Goal: Task Accomplishment & Management: Manage account settings

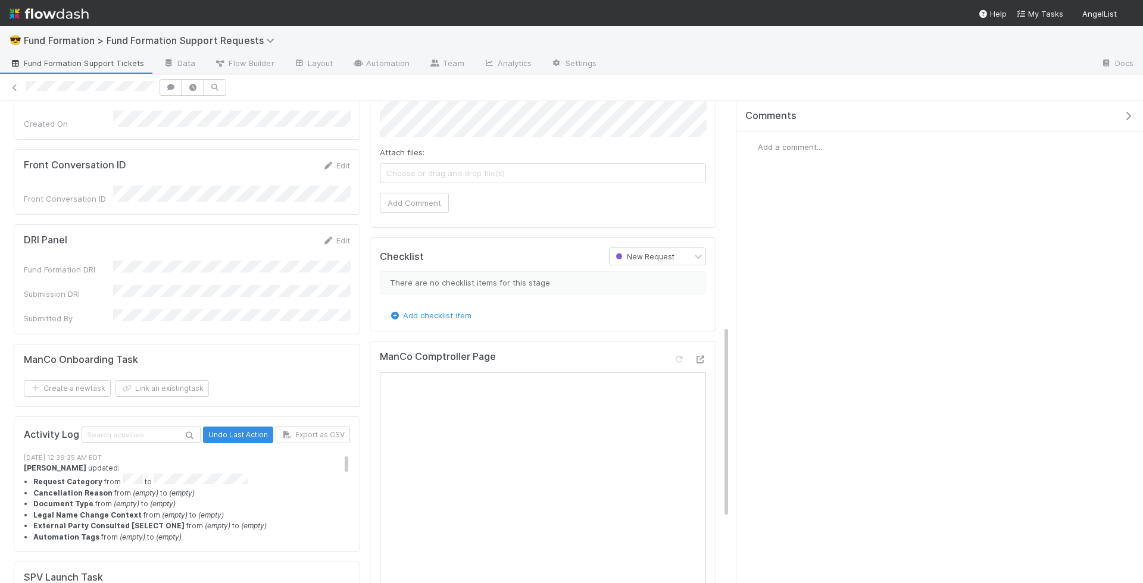
scroll to position [205, 0]
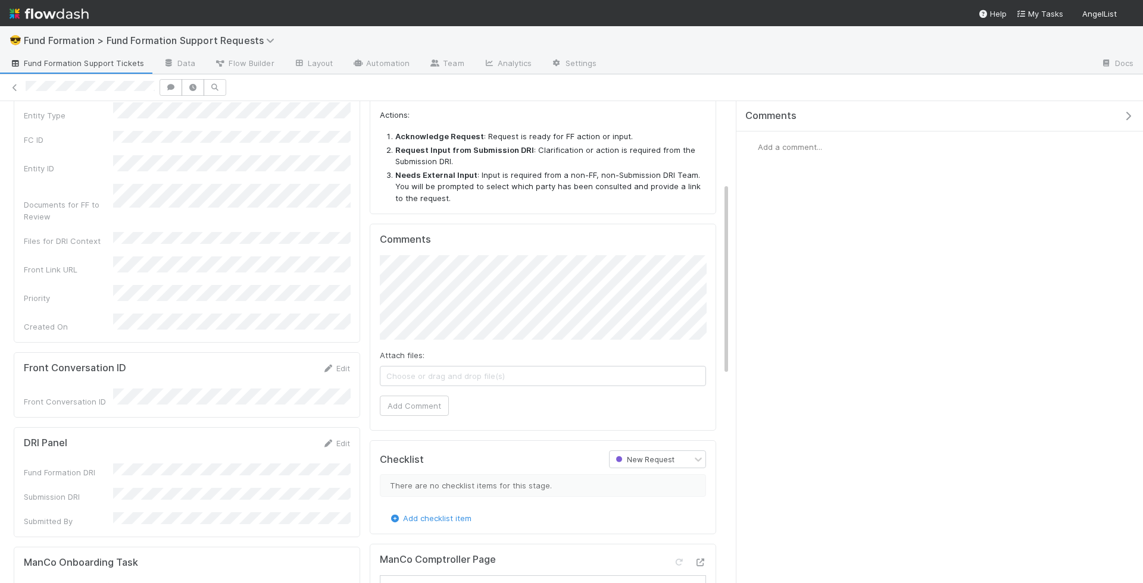
click at [333, 427] on div "DRI Panel Edit Fund Formation DRI Submission DRI Submitted By" at bounding box center [187, 482] width 346 height 110
click at [333, 440] on icon at bounding box center [328, 444] width 12 height 8
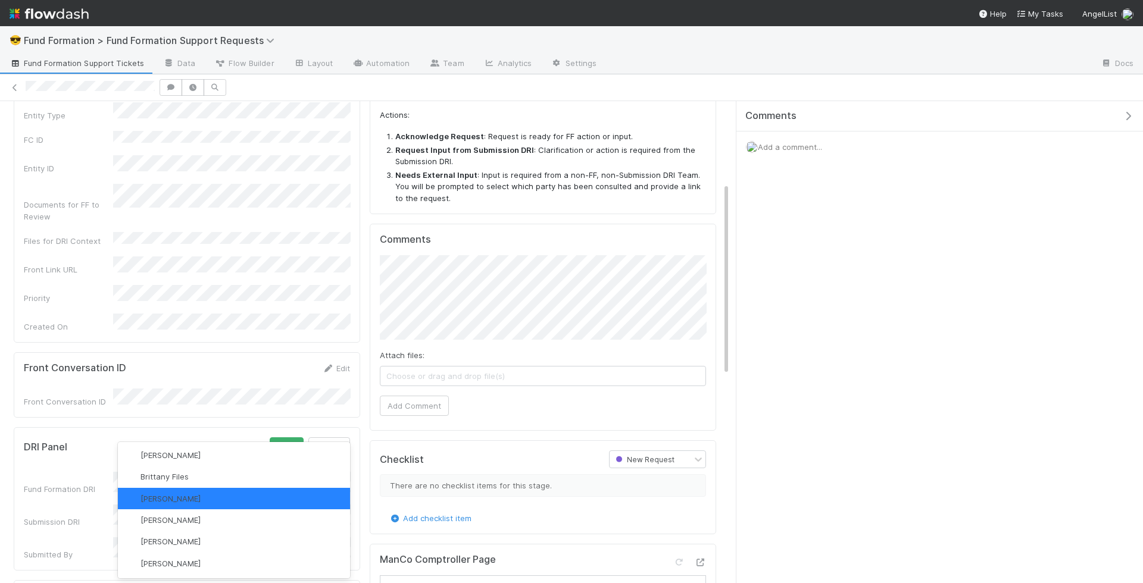
scroll to position [0, 0]
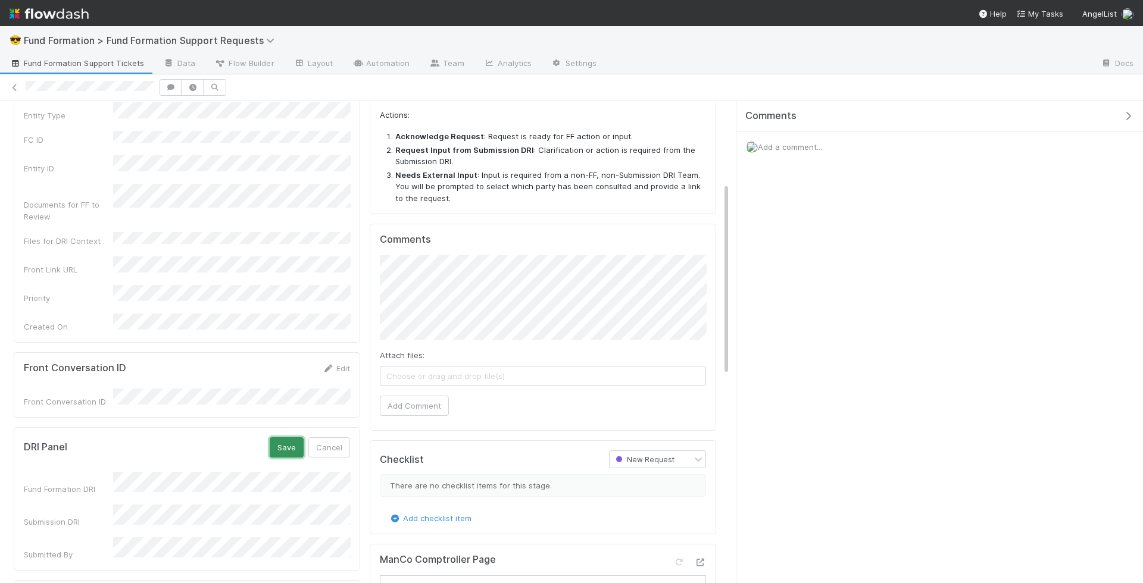
click at [288, 437] on button "Save" at bounding box center [287, 447] width 34 height 20
click at [351, 352] on div "Front Conversation ID Edit Front Conversation ID" at bounding box center [187, 384] width 346 height 65
click at [345, 364] on link "Edit" at bounding box center [336, 369] width 28 height 10
click at [87, 397] on div "Front Conversation ID" at bounding box center [187, 408] width 326 height 23
click at [270, 362] on button "Save" at bounding box center [287, 372] width 34 height 20
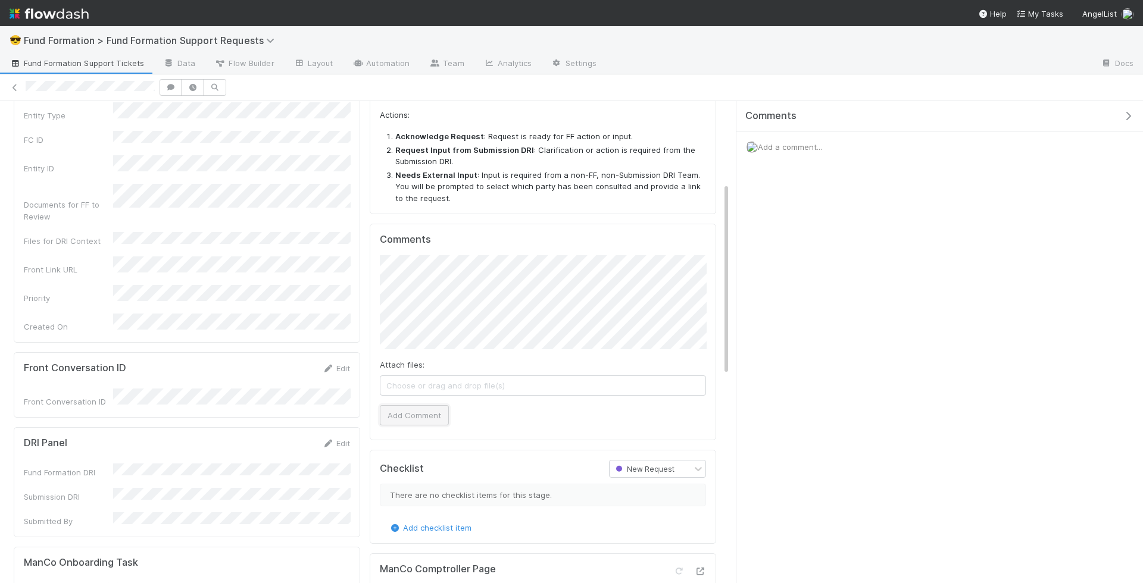
click at [422, 408] on button "Add Comment" at bounding box center [414, 415] width 69 height 20
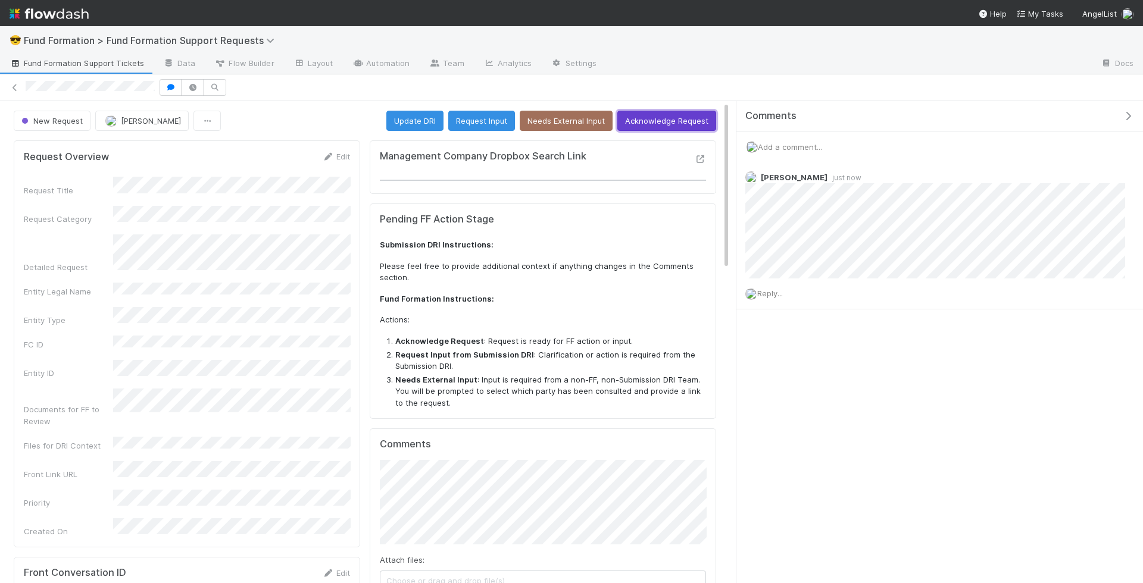
click at [688, 121] on button "Acknowledge Request" at bounding box center [666, 121] width 99 height 20
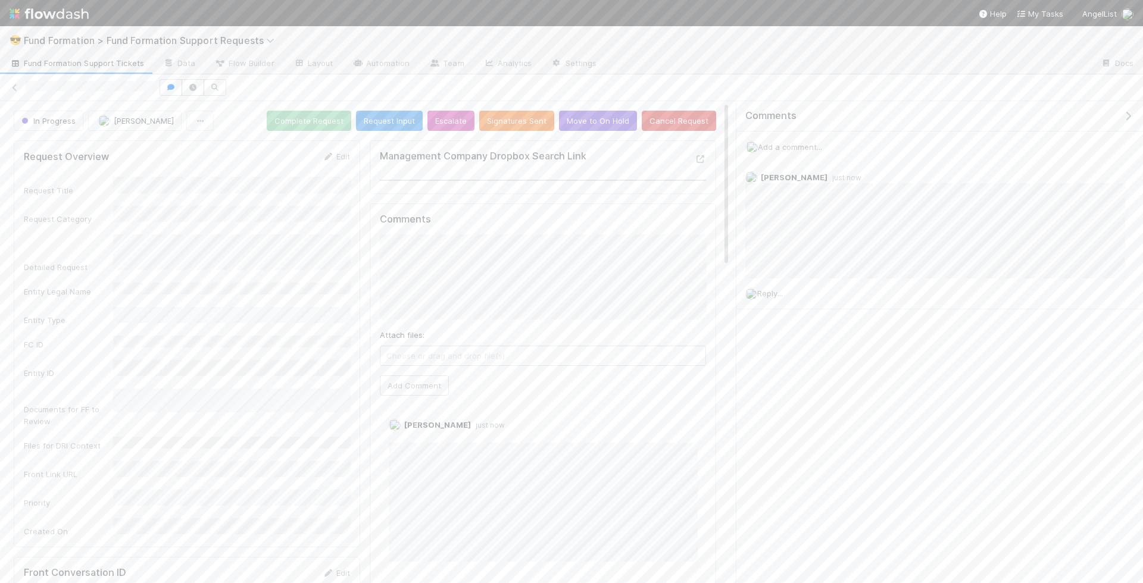
click at [80, 67] on span "Fund Formation Support Tickets" at bounding box center [77, 63] width 135 height 12
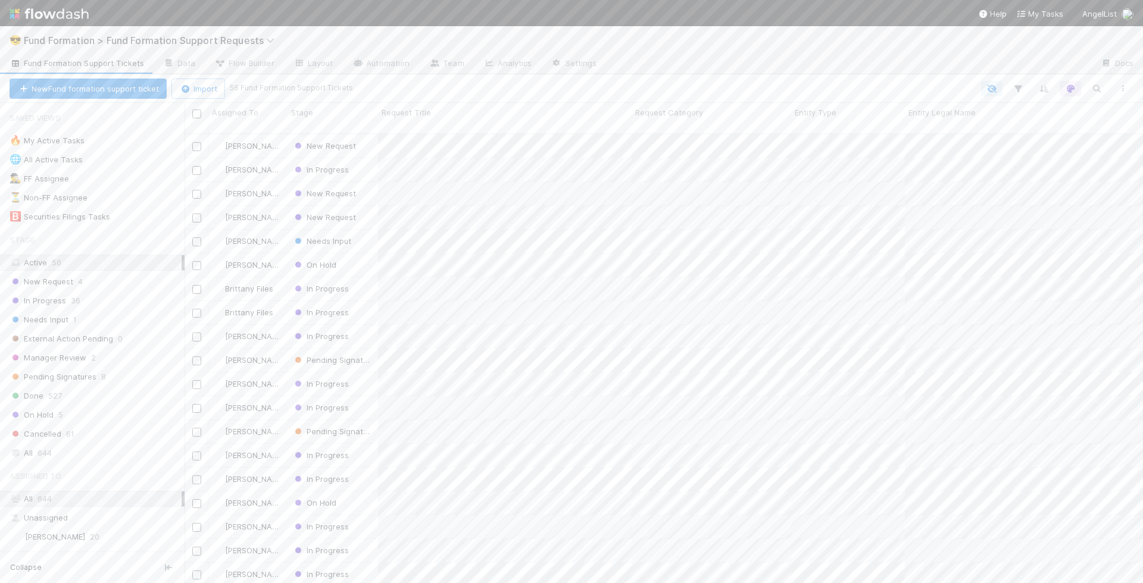
scroll to position [459, 958]
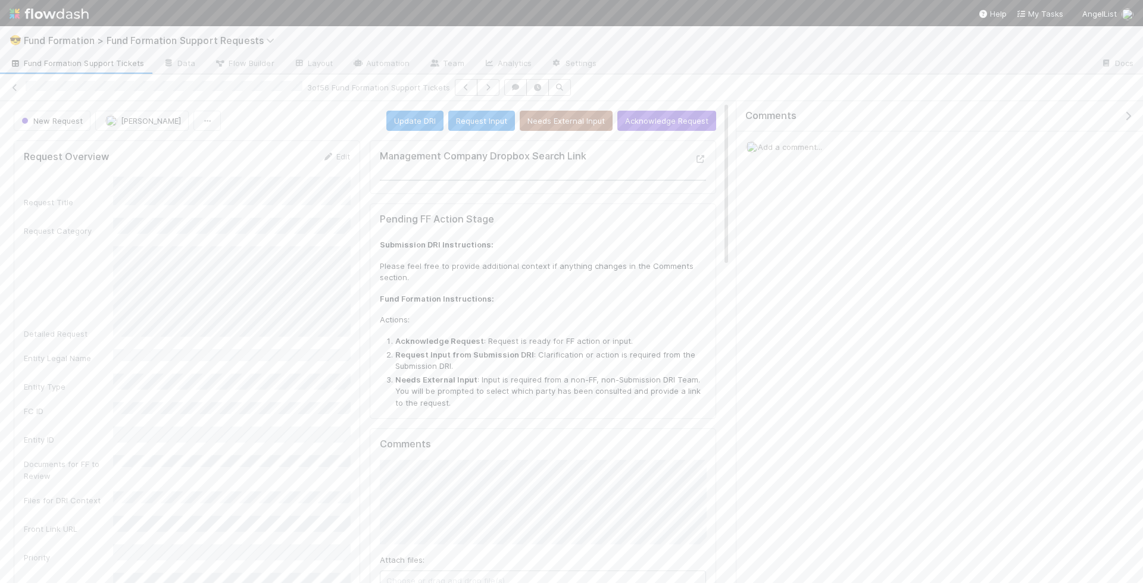
click at [105, 312] on div "Detailed Request" at bounding box center [187, 292] width 326 height 93
